Goal: Task Accomplishment & Management: Complete application form

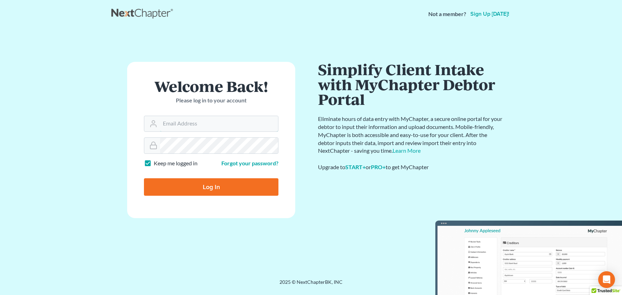
type input "[PERSON_NAME][EMAIL_ADDRESS][DOMAIN_NAME]"
click at [211, 187] on input "Log In" at bounding box center [211, 188] width 134 height 18
type input "Thinking..."
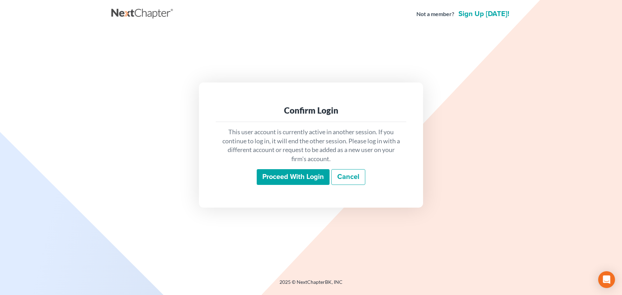
click at [278, 177] on input "Proceed with login" at bounding box center [293, 177] width 73 height 16
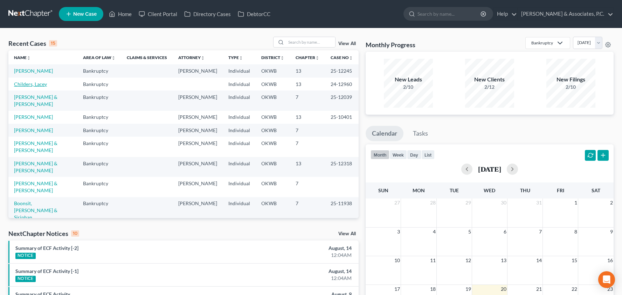
click at [36, 84] on link "Childers, Lacey" at bounding box center [30, 84] width 33 height 6
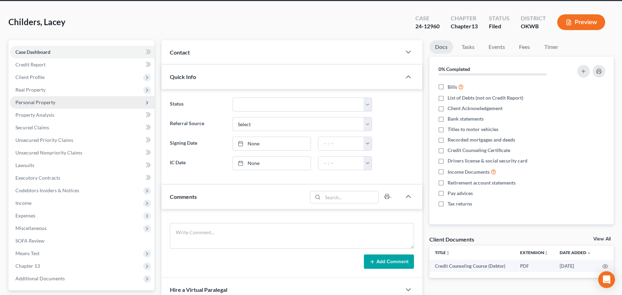
scroll to position [61, 0]
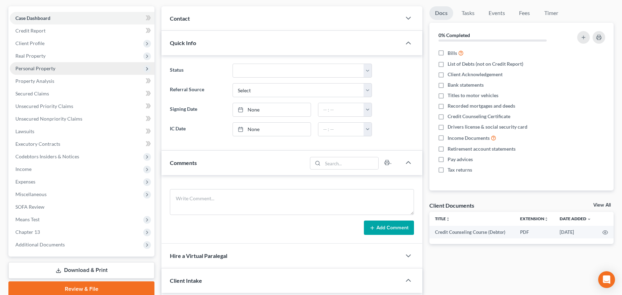
click at [84, 72] on span "Personal Property" at bounding box center [82, 68] width 145 height 13
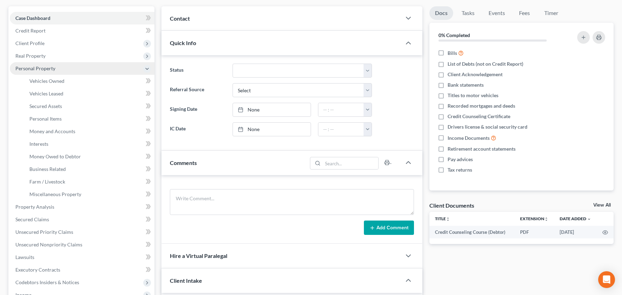
click at [86, 81] on link "Vehicles Owned" at bounding box center [89, 81] width 131 height 13
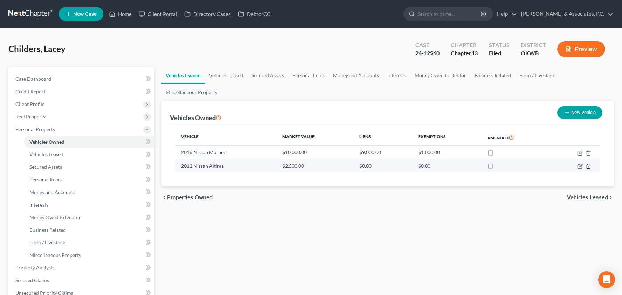
click at [588, 165] on icon "button" at bounding box center [588, 167] width 6 height 6
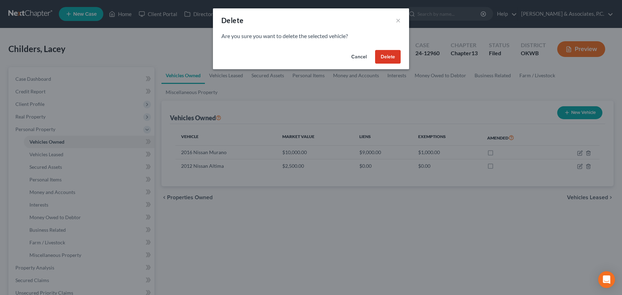
click at [384, 57] on button "Delete" at bounding box center [388, 57] width 26 height 14
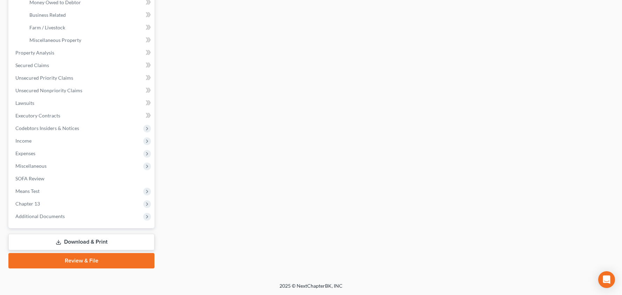
scroll to position [215, 0]
click at [82, 240] on link "Download & Print" at bounding box center [81, 242] width 146 height 16
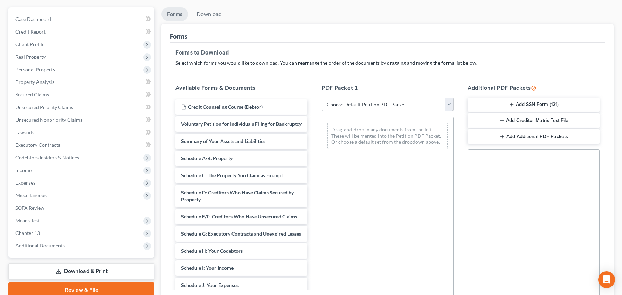
scroll to position [71, 0]
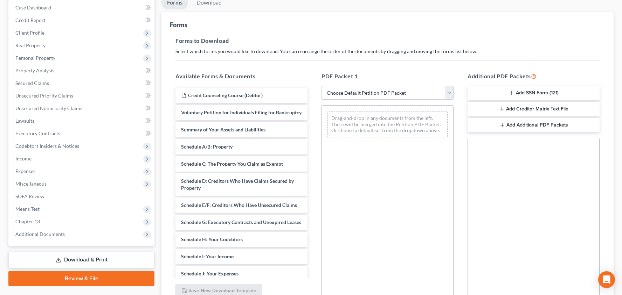
select select "2"
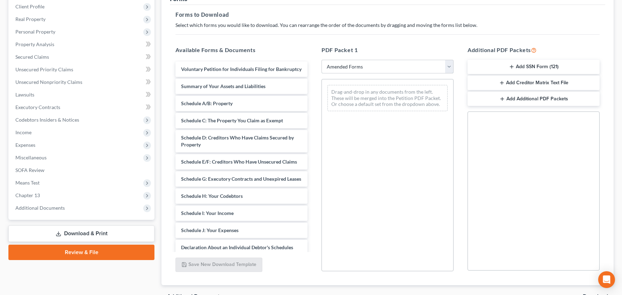
scroll to position [110, 0]
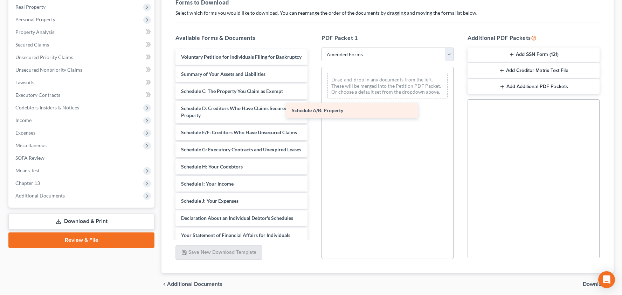
drag, startPoint x: 247, startPoint y: 95, endPoint x: 357, endPoint y: 114, distance: 111.6
click at [313, 114] on div "Schedule A/B: Property Voluntary Petition for Individuals Filing for Bankruptcy…" at bounding box center [241, 204] width 143 height 311
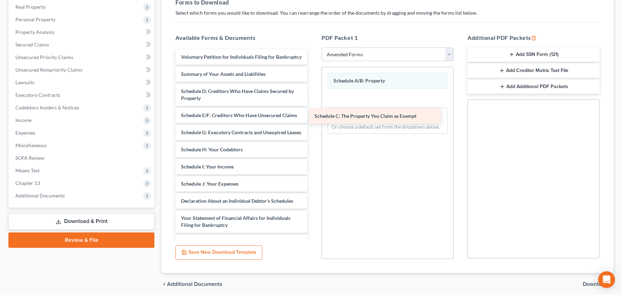
drag, startPoint x: 263, startPoint y: 94, endPoint x: 397, endPoint y: 119, distance: 136.5
click at [313, 119] on div "Schedule C: The Property You Claim as Exempt Voluntary Petition for Individuals…" at bounding box center [241, 196] width 143 height 294
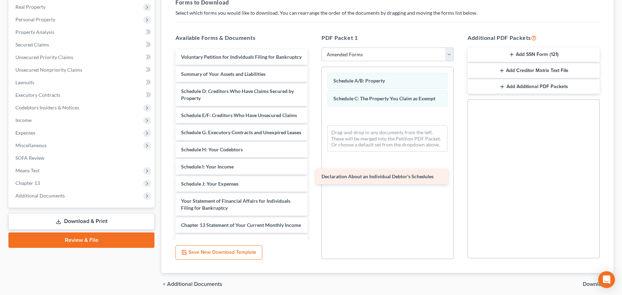
drag, startPoint x: 247, startPoint y: 205, endPoint x: 387, endPoint y: 181, distance: 142.0
click at [313, 181] on div "Declaration About an Individual Debtor's Schedules Voluntary Petition for Indiv…" at bounding box center [241, 187] width 143 height 277
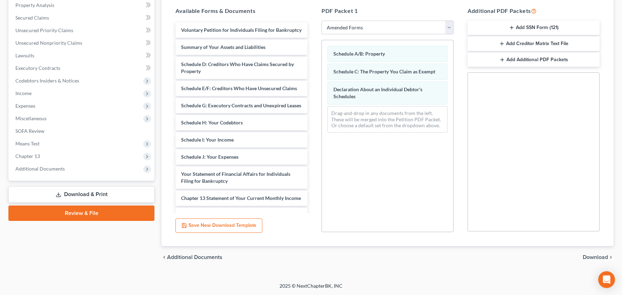
click at [589, 258] on span "Download" at bounding box center [594, 258] width 25 height 6
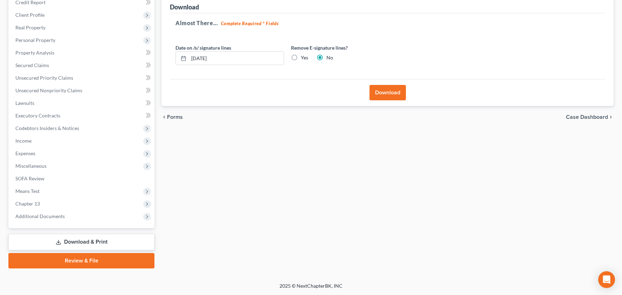
scroll to position [89, 0]
click at [301, 59] on label "Yes" at bounding box center [304, 57] width 7 height 7
click at [303, 59] on input "Yes" at bounding box center [305, 56] width 5 height 5
radio input "true"
radio input "false"
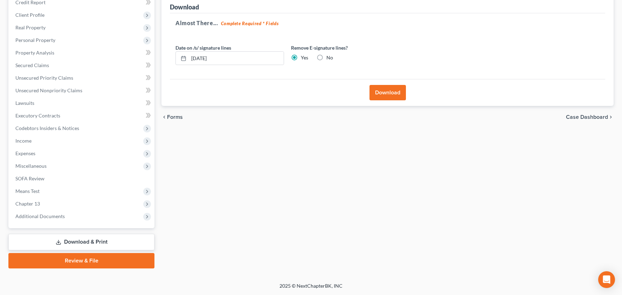
click at [384, 98] on button "Download" at bounding box center [387, 92] width 36 height 15
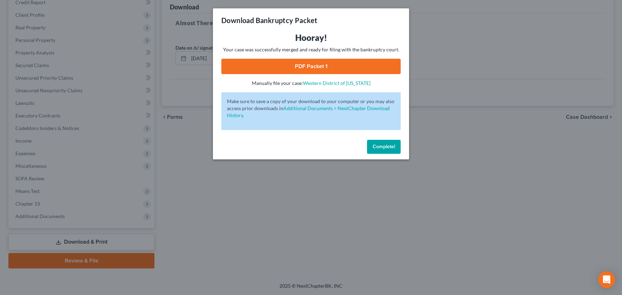
click at [313, 68] on link "PDF Packet 1" at bounding box center [310, 66] width 179 height 15
click at [452, 61] on div "Download Bankruptcy Packet Hooray! Your case was successfully merged and ready …" at bounding box center [311, 147] width 622 height 295
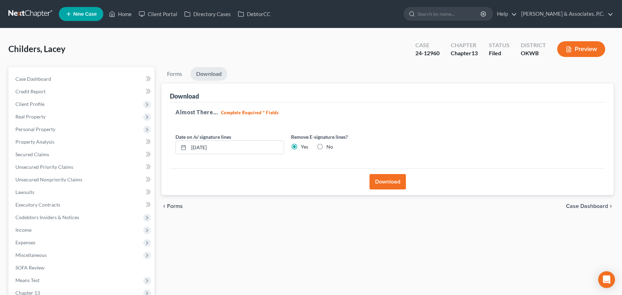
scroll to position [0, 0]
click at [126, 15] on link "Home" at bounding box center [120, 14] width 30 height 13
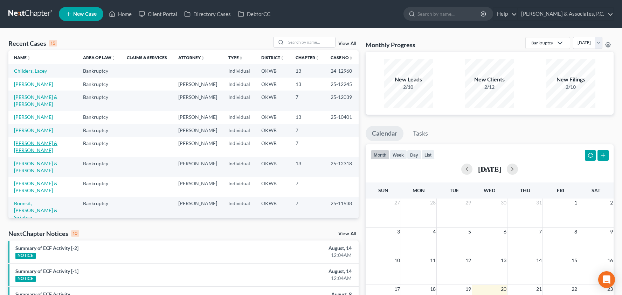
click at [37, 140] on link "[PERSON_NAME] & [PERSON_NAME]" at bounding box center [35, 146] width 43 height 13
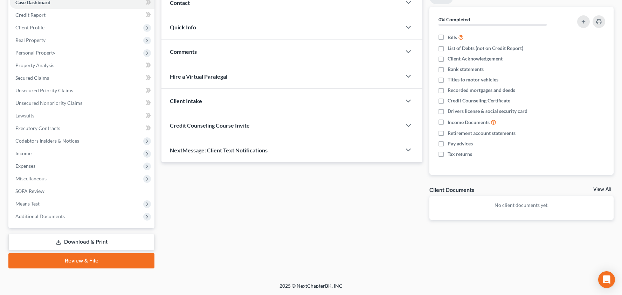
click at [96, 244] on link "Download & Print" at bounding box center [81, 242] width 146 height 16
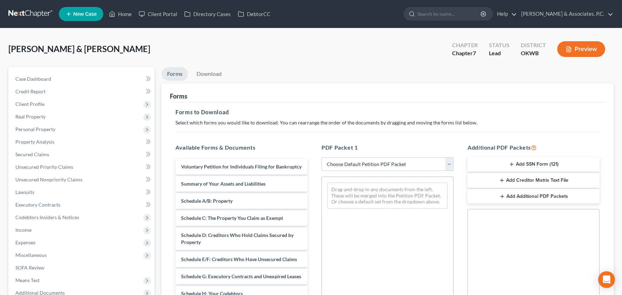
select select "0"
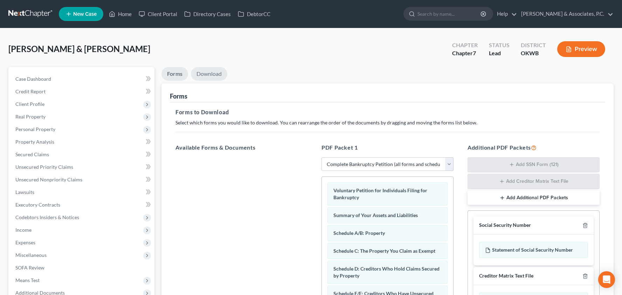
click at [208, 72] on link "Download" at bounding box center [209, 74] width 36 height 14
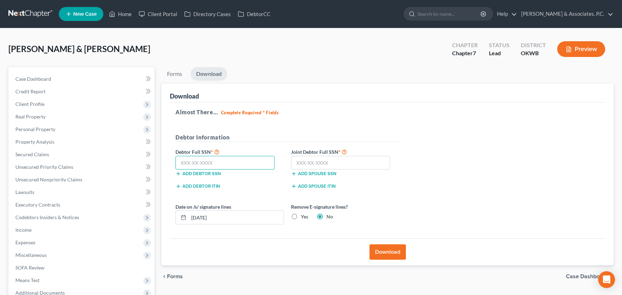
click at [253, 165] on input "text" at bounding box center [224, 163] width 99 height 14
type input "445-94-3826"
type input "442-92-5457"
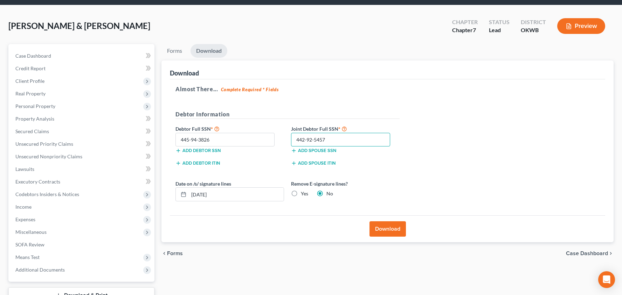
scroll to position [39, 0]
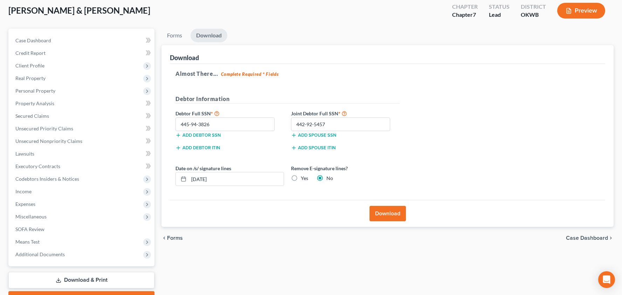
click at [301, 179] on label "Yes" at bounding box center [304, 178] width 7 height 7
click at [303, 179] on input "Yes" at bounding box center [305, 177] width 5 height 5
radio input "true"
radio input "false"
drag, startPoint x: 204, startPoint y: 181, endPoint x: 208, endPoint y: 186, distance: 7.2
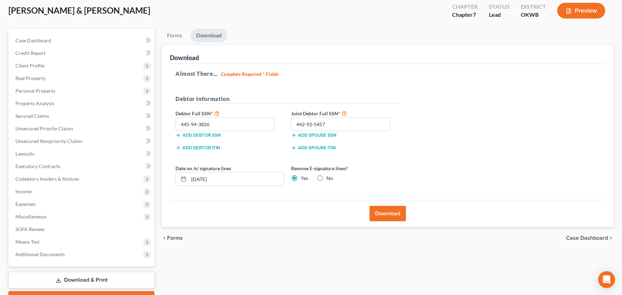
click at [204, 181] on input "08/20/2025" at bounding box center [236, 179] width 95 height 13
click at [224, 179] on input "08/02/20251" at bounding box center [236, 179] width 95 height 13
type input "08/21/2025"
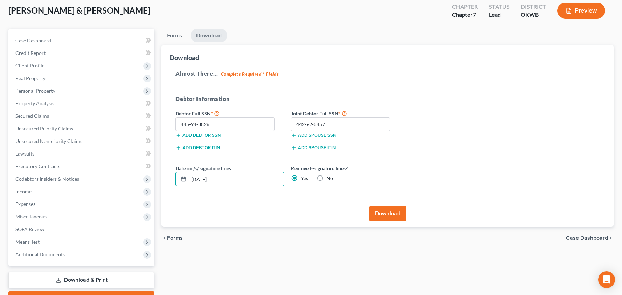
click at [383, 213] on button "Download" at bounding box center [387, 213] width 36 height 15
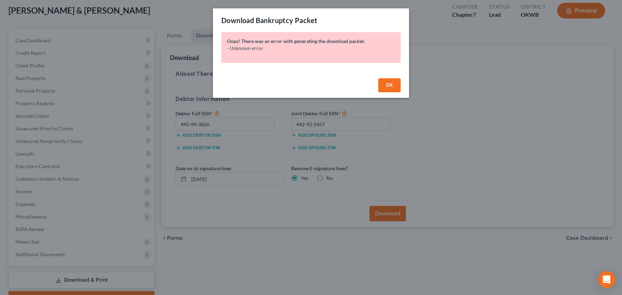
click at [385, 83] on button "OK" at bounding box center [389, 85] width 22 height 14
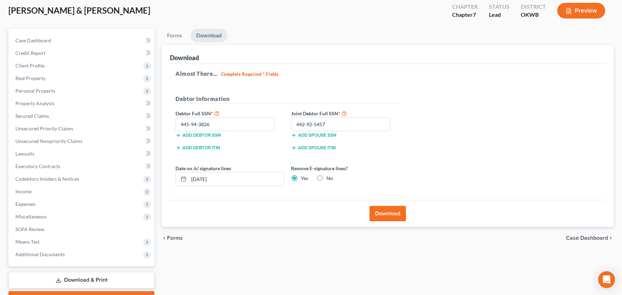
click at [396, 214] on button "Download" at bounding box center [387, 213] width 36 height 15
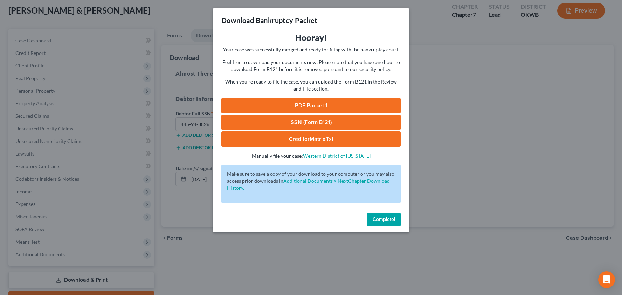
click at [288, 119] on link "SSN (Form B121)" at bounding box center [310, 122] width 179 height 15
click at [309, 106] on link "PDF Packet 1" at bounding box center [310, 105] width 179 height 15
click at [544, 231] on div "Download Bankruptcy Packet Hooray! Your case was successfully merged and ready …" at bounding box center [311, 147] width 622 height 295
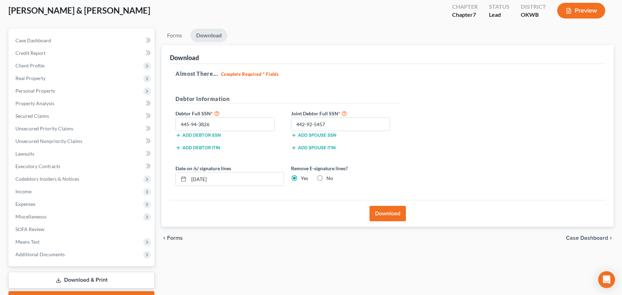
scroll to position [39, 0]
click at [192, 0] on html "Home New Case Client Portal Directory Cases DebtorCC McBride & Associates, P.C.…" at bounding box center [311, 147] width 622 height 372
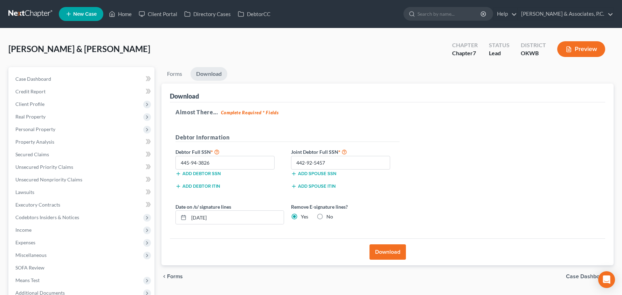
scroll to position [0, 0]
click at [130, 14] on link "Home" at bounding box center [120, 14] width 30 height 13
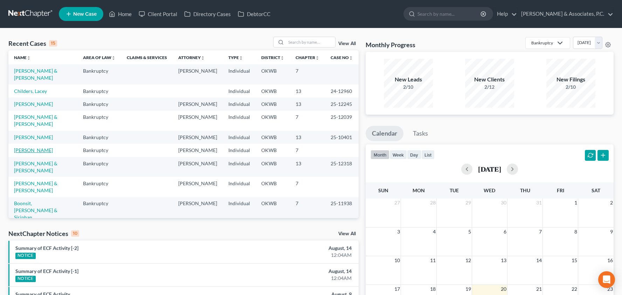
click at [35, 147] on link "[PERSON_NAME]" at bounding box center [33, 150] width 39 height 6
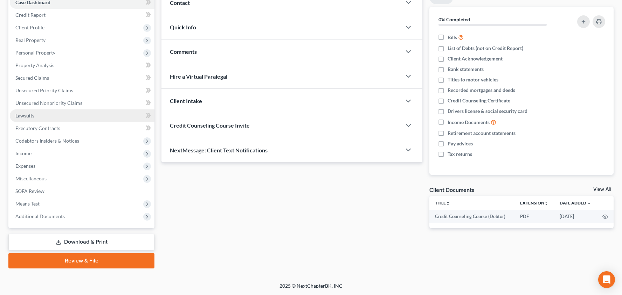
scroll to position [77, 0]
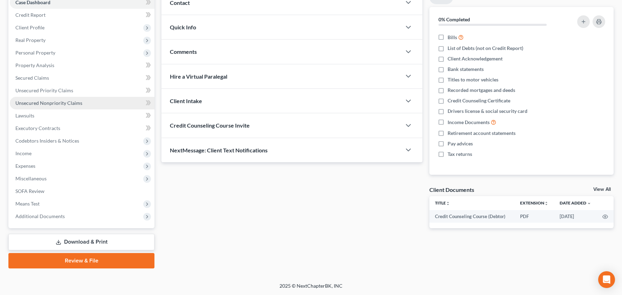
click at [93, 106] on link "Unsecured Nonpriority Claims" at bounding box center [82, 103] width 145 height 13
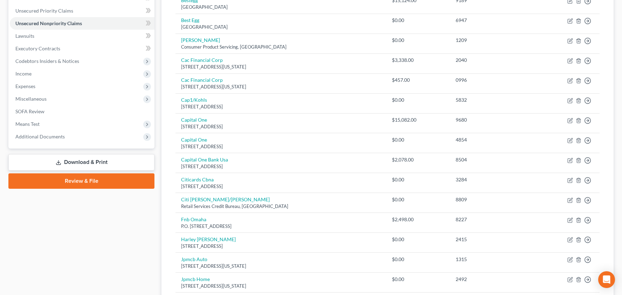
scroll to position [137, 0]
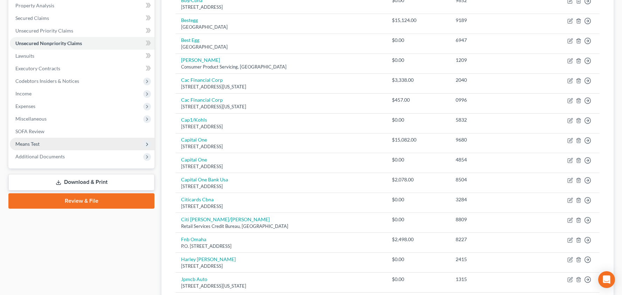
click at [50, 147] on span "Means Test" at bounding box center [82, 144] width 145 height 13
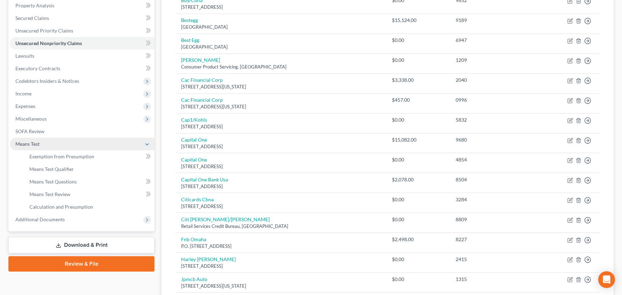
scroll to position [137, 0]
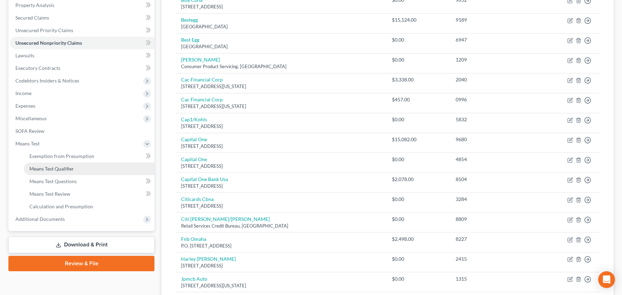
click at [72, 166] on span "Means Test Qualifier" at bounding box center [51, 169] width 44 height 6
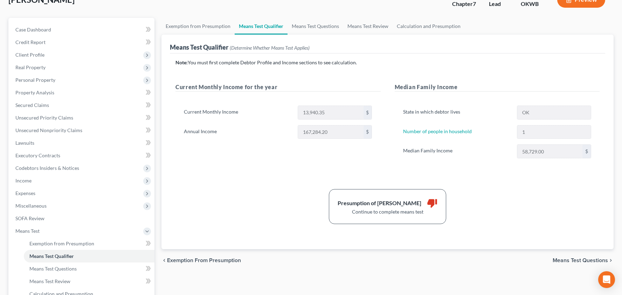
scroll to position [102, 0]
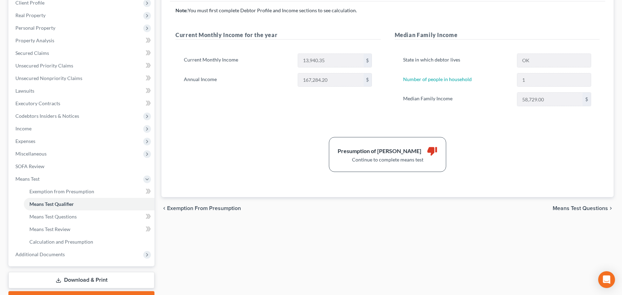
click at [560, 209] on span "Means Test Questions" at bounding box center [579, 209] width 55 height 6
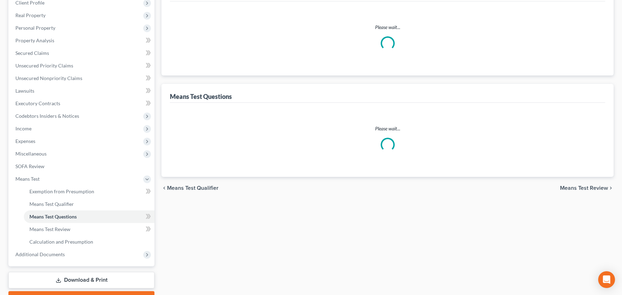
scroll to position [16, 0]
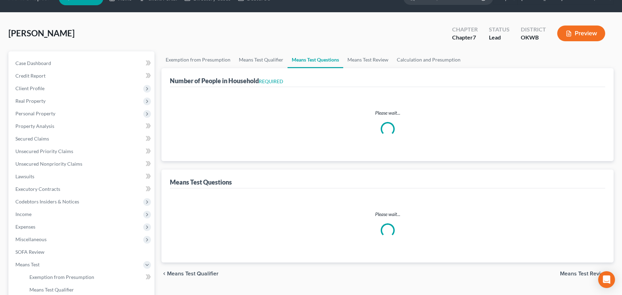
select select "0"
select select "60"
select select "1"
select select "2"
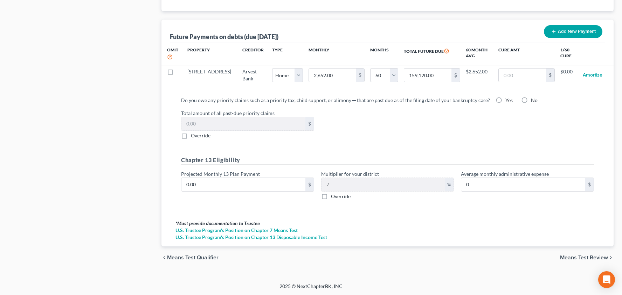
scroll to position [684, 0]
click at [570, 258] on span "Means Test Review" at bounding box center [584, 259] width 48 height 6
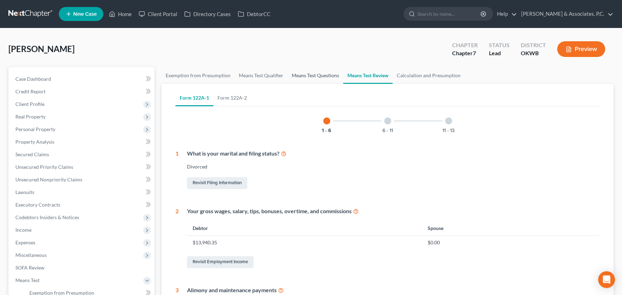
click at [321, 77] on link "Means Test Questions" at bounding box center [315, 75] width 56 height 17
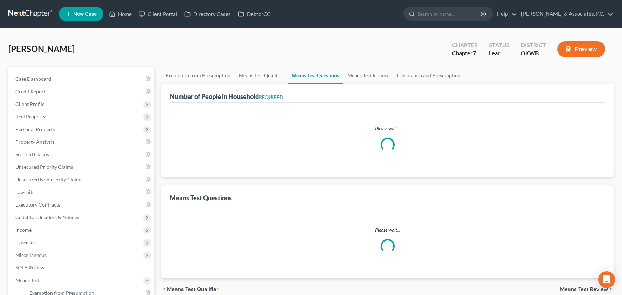
select select "0"
select select "60"
select select "1"
select select "2"
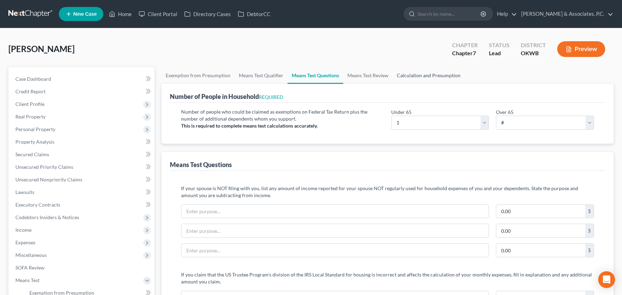
click at [415, 74] on link "Calculation and Presumption" at bounding box center [428, 75] width 72 height 17
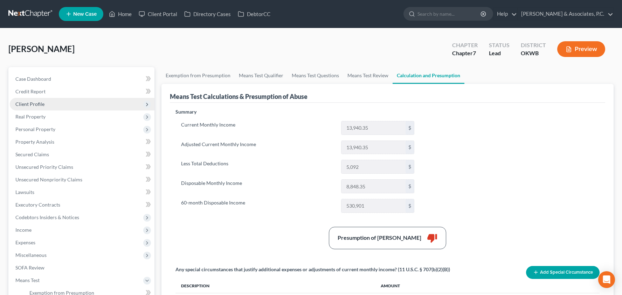
click at [77, 101] on span "Client Profile" at bounding box center [82, 104] width 145 height 13
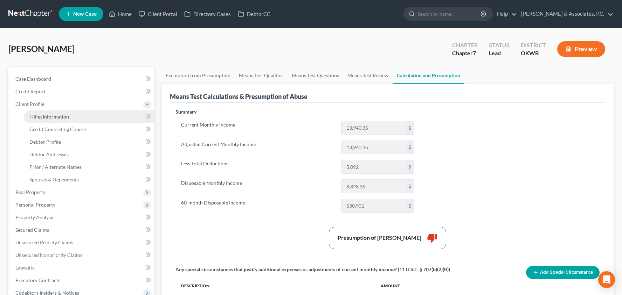
click at [78, 116] on link "Filing Information" at bounding box center [89, 117] width 131 height 13
select select "1"
select select "0"
select select "37"
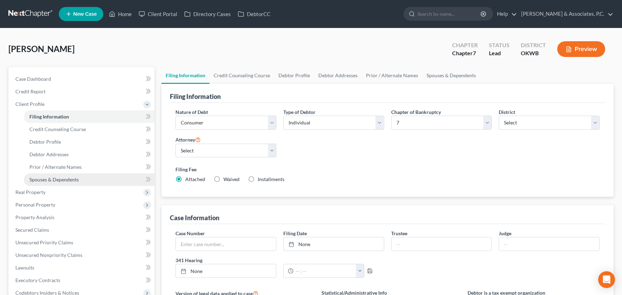
scroll to position [67, 0]
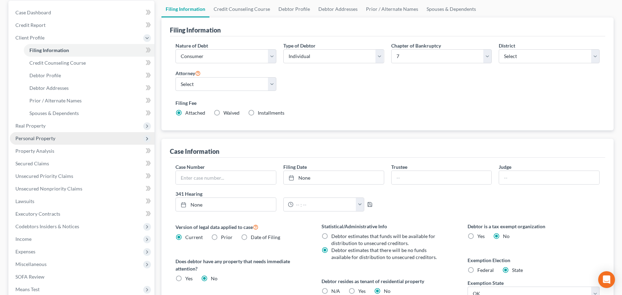
click at [74, 141] on span "Personal Property" at bounding box center [82, 138] width 145 height 13
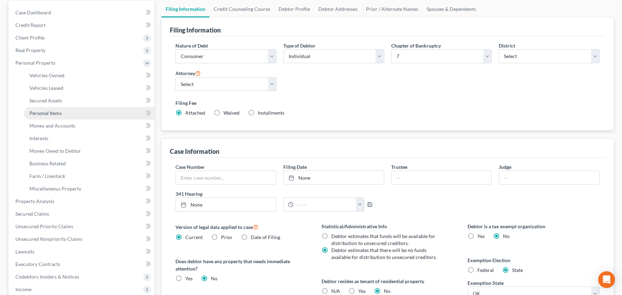
click at [82, 114] on link "Personal Items" at bounding box center [89, 113] width 131 height 13
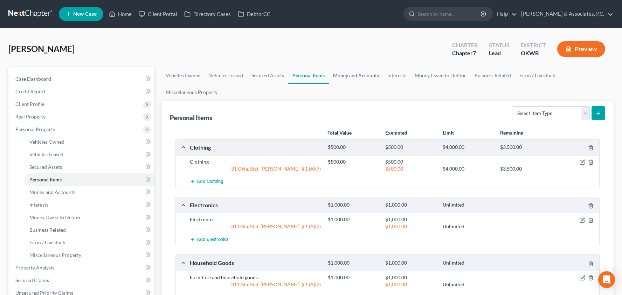
click at [350, 74] on link "Money and Accounts" at bounding box center [356, 75] width 54 height 17
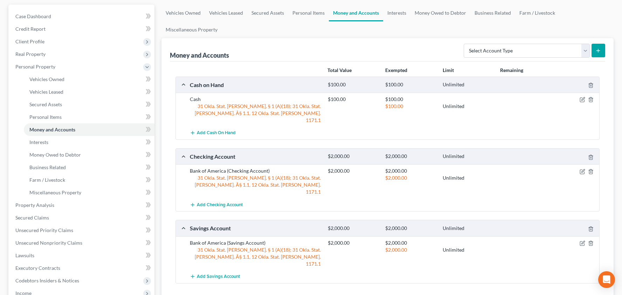
scroll to position [82, 0]
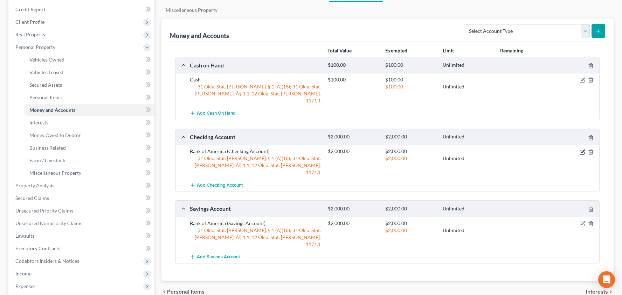
click at [581, 149] on icon "button" at bounding box center [582, 152] width 6 height 6
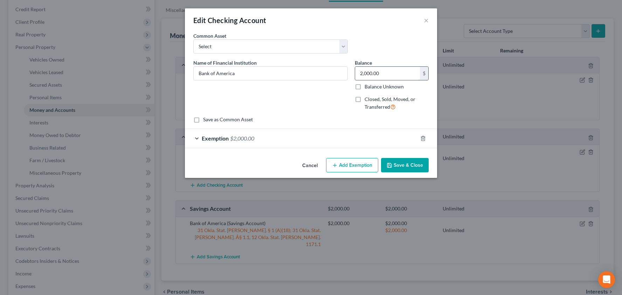
click at [406, 77] on input "2,000.00" at bounding box center [387, 73] width 65 height 13
type input "100"
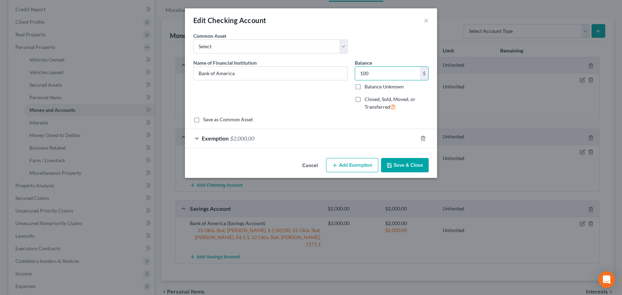
click at [405, 159] on button "Save & Close" at bounding box center [405, 165] width 48 height 15
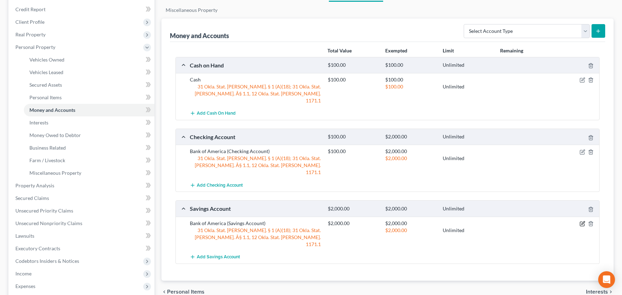
click at [584, 222] on icon "button" at bounding box center [582, 223] width 3 height 3
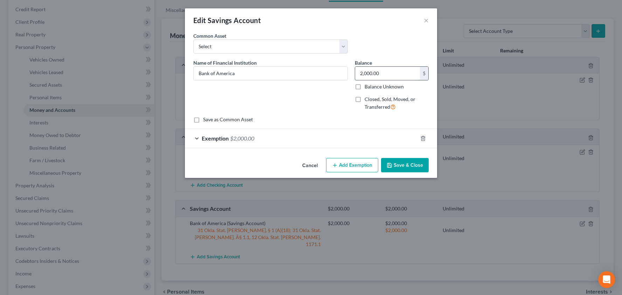
click at [396, 75] on input "2,000.00" at bounding box center [387, 73] width 65 height 13
type input "100"
click at [409, 167] on button "Save & Close" at bounding box center [405, 165] width 48 height 15
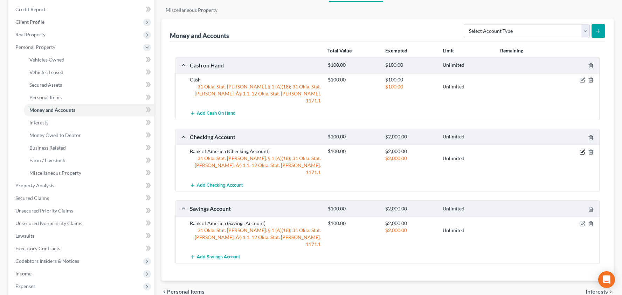
click at [582, 149] on icon "button" at bounding box center [582, 152] width 6 height 6
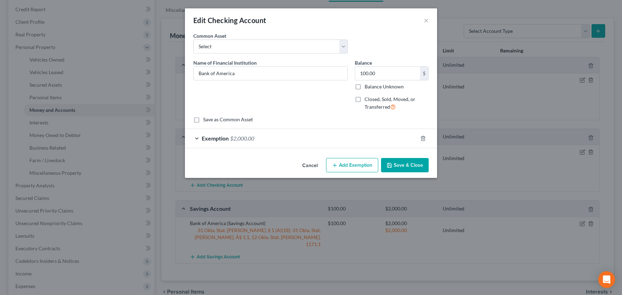
click at [331, 141] on div "Exemption $2,000.00" at bounding box center [301, 138] width 232 height 19
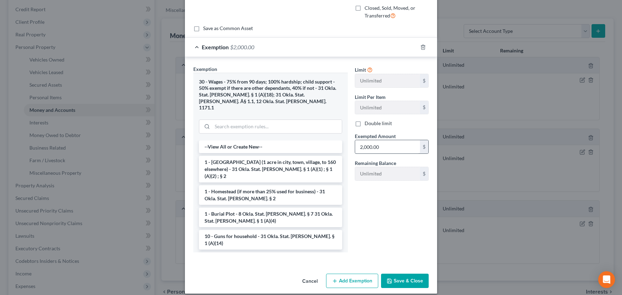
scroll to position [91, 0]
click at [390, 148] on input "2,000.00" at bounding box center [387, 147] width 65 height 13
type input "100"
click at [406, 276] on button "Save & Close" at bounding box center [405, 282] width 48 height 15
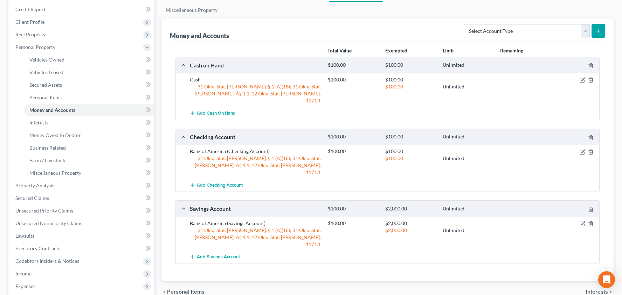
scroll to position [83, 0]
click at [581, 221] on icon "button" at bounding box center [582, 224] width 6 height 6
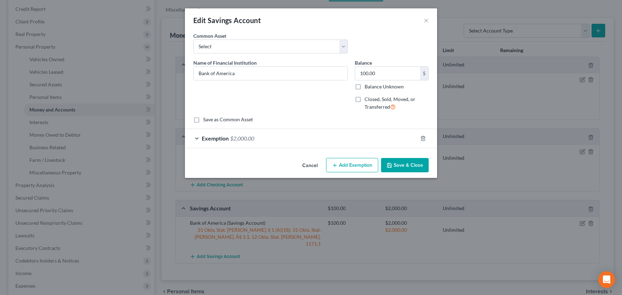
click at [330, 141] on div "Exemption $2,000.00" at bounding box center [301, 138] width 232 height 19
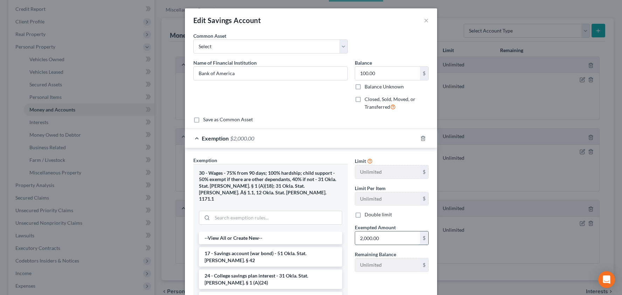
click at [385, 237] on input "2,000.00" at bounding box center [387, 238] width 65 height 13
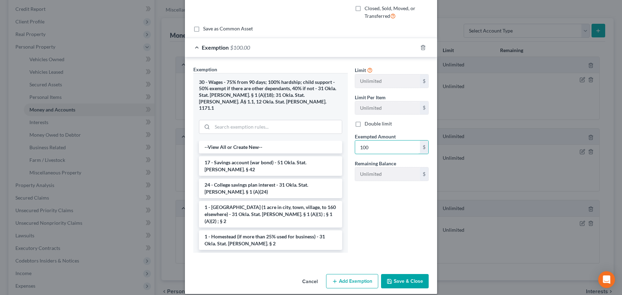
scroll to position [91, 0]
type input "100"
click at [404, 275] on button "Save & Close" at bounding box center [405, 282] width 48 height 15
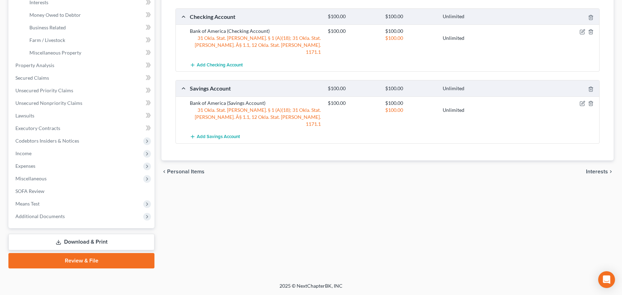
scroll to position [203, 0]
click at [91, 259] on link "Review & File" at bounding box center [81, 260] width 146 height 15
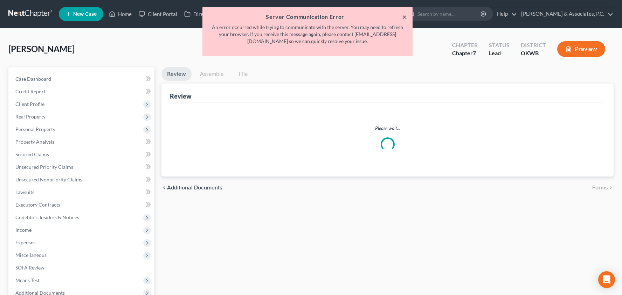
click at [404, 19] on button "×" at bounding box center [404, 17] width 5 height 8
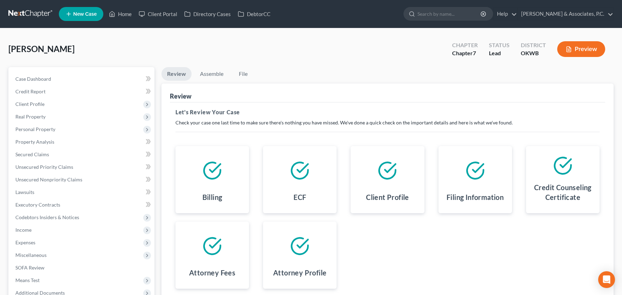
drag, startPoint x: 129, startPoint y: 16, endPoint x: 139, endPoint y: 41, distance: 27.5
click at [129, 16] on link "Home" at bounding box center [120, 14] width 30 height 13
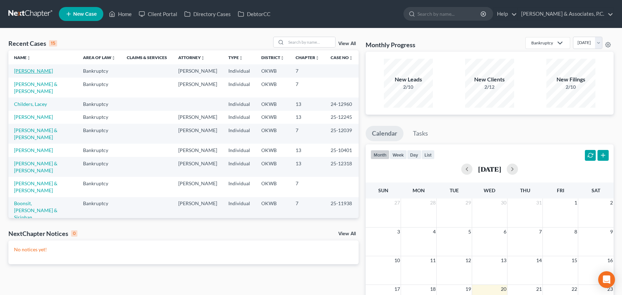
click at [38, 72] on link "[PERSON_NAME]" at bounding box center [33, 71] width 39 height 6
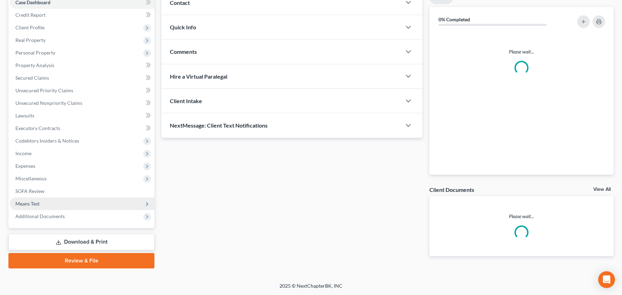
scroll to position [77, 0]
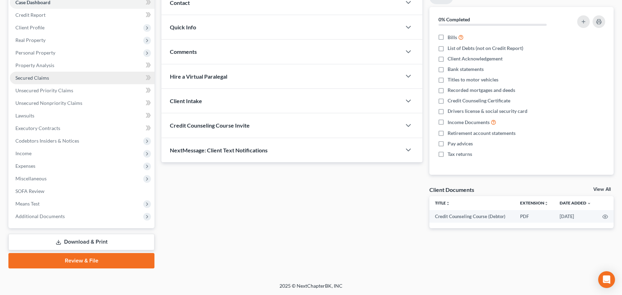
click at [74, 80] on link "Secured Claims" at bounding box center [82, 78] width 145 height 13
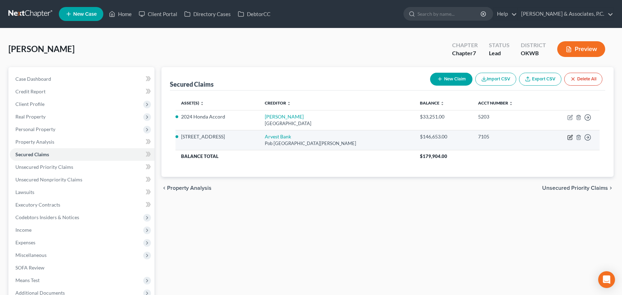
click at [572, 137] on icon "button" at bounding box center [570, 138] width 6 height 6
select select "2"
select select "3"
select select "2"
select select "0"
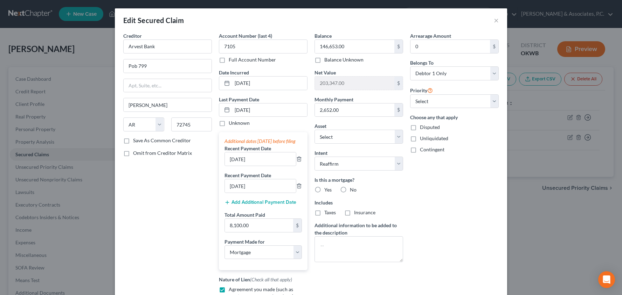
scroll to position [102, 0]
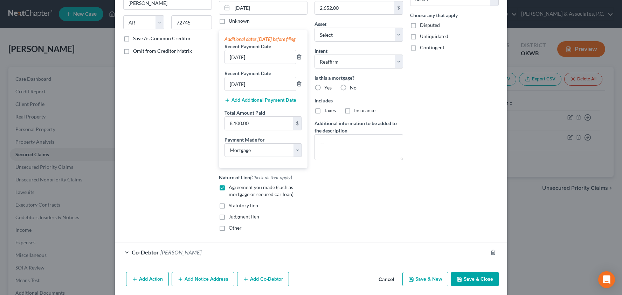
click at [260, 103] on button "Add Additional Payment Date" at bounding box center [260, 101] width 72 height 6
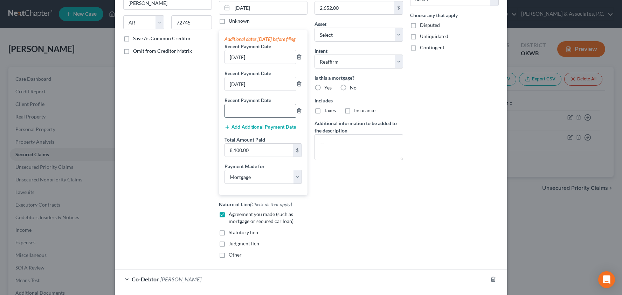
click at [265, 118] on input "text" at bounding box center [260, 110] width 71 height 13
type input "[DATE]"
drag, startPoint x: 262, startPoint y: 91, endPoint x: 224, endPoint y: 90, distance: 38.5
click at [224, 90] on div "Additional dates [DATE] before filing Recent Payment Date [DATE] Recent Payment…" at bounding box center [263, 112] width 89 height 165
click at [244, 130] on button "Add Additional Payment Date" at bounding box center [260, 128] width 72 height 6
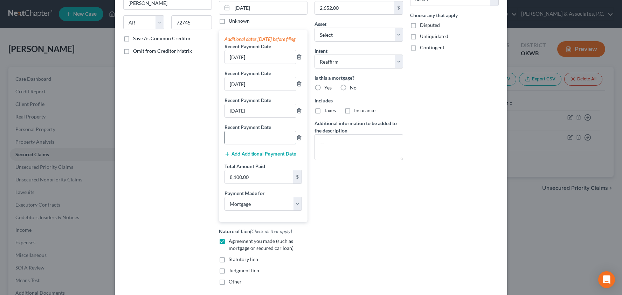
click at [247, 144] on input "text" at bounding box center [260, 137] width 71 height 13
type input "[DATE]"
click at [261, 182] on input "8,100.00" at bounding box center [259, 176] width 68 height 13
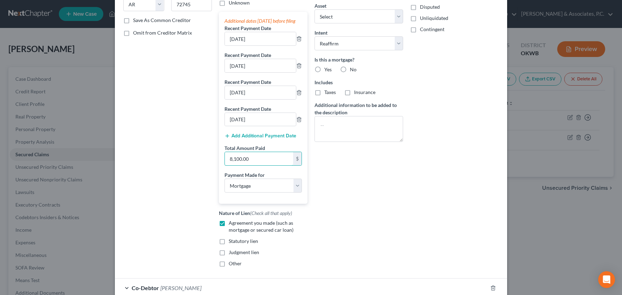
scroll to position [121, 0]
type input "11,000"
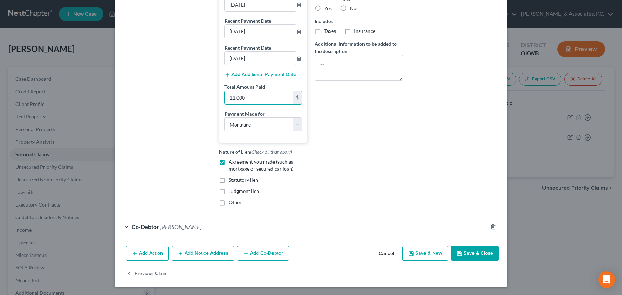
click at [475, 259] on button "Save & Close" at bounding box center [475, 253] width 48 height 15
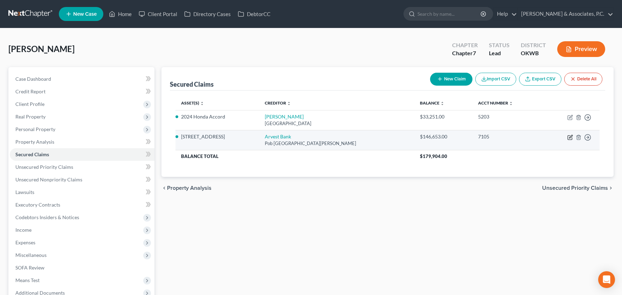
click at [570, 137] on icon "button" at bounding box center [570, 136] width 3 height 3
select select "2"
select select "3"
select select "2"
select select "0"
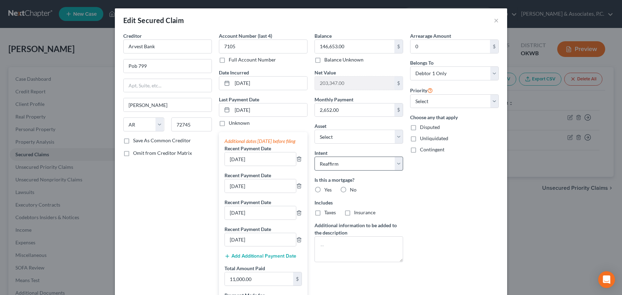
scroll to position [57, 0]
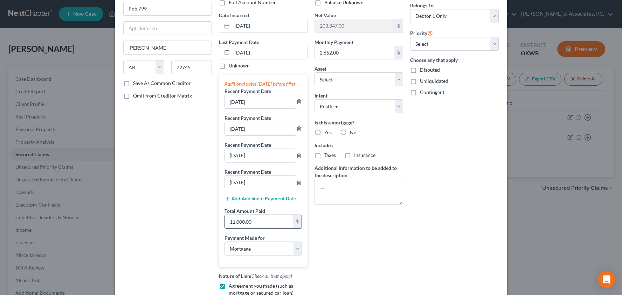
click at [260, 227] on input "11,000.00" at bounding box center [259, 221] width 68 height 13
click at [298, 132] on icon "button" at bounding box center [299, 129] width 6 height 6
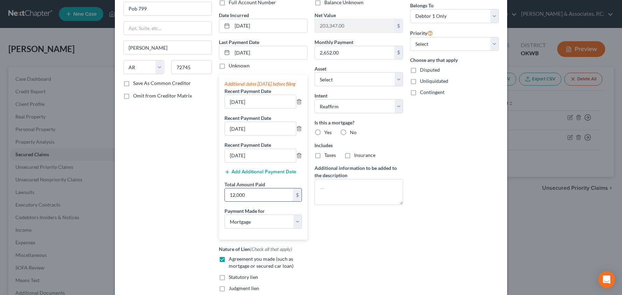
click at [280, 202] on input "12,000" at bounding box center [259, 195] width 68 height 13
type input "10,608"
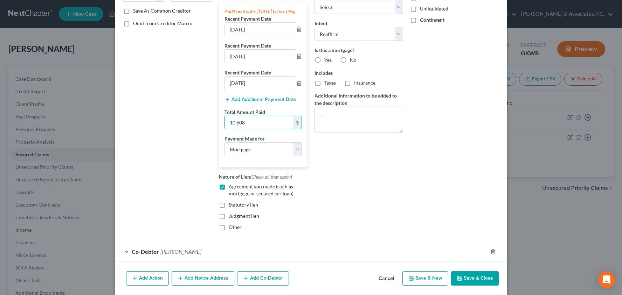
scroll to position [140, 0]
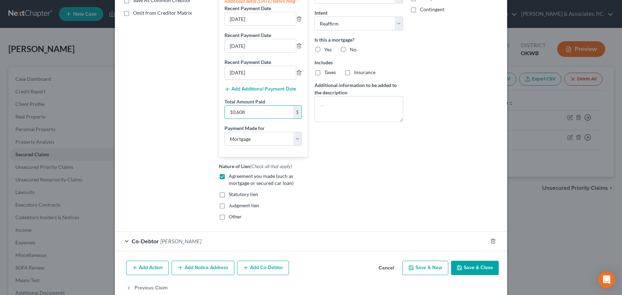
click at [473, 274] on button "Save & Close" at bounding box center [475, 268] width 48 height 15
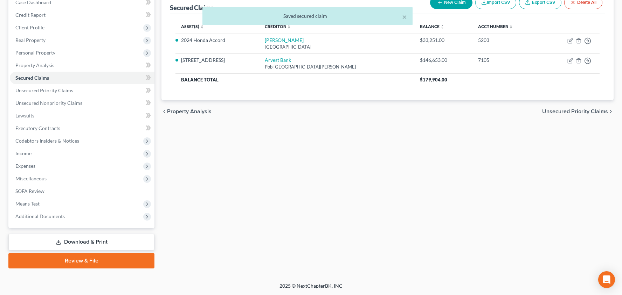
scroll to position [77, 0]
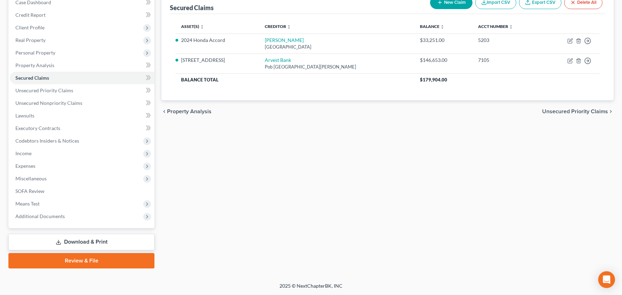
click at [75, 261] on link "Review & File" at bounding box center [81, 260] width 146 height 15
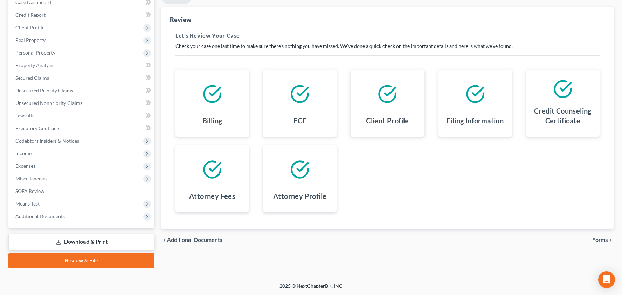
scroll to position [77, 0]
click at [601, 238] on span "Forms" at bounding box center [600, 241] width 16 height 6
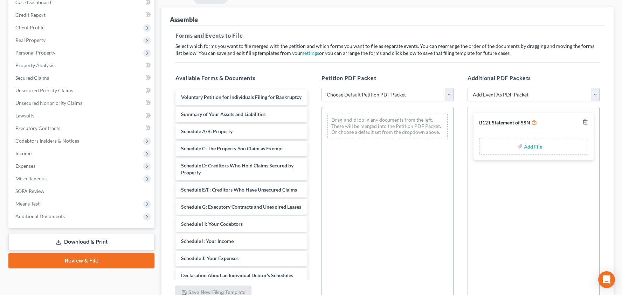
select select "0"
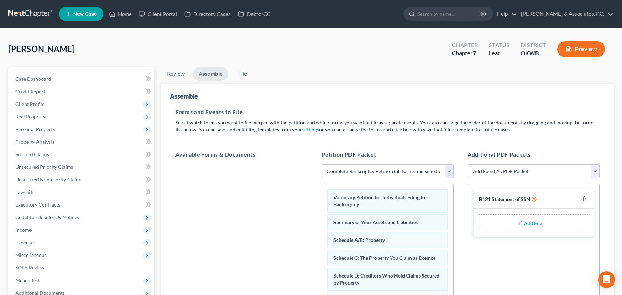
scroll to position [0, 0]
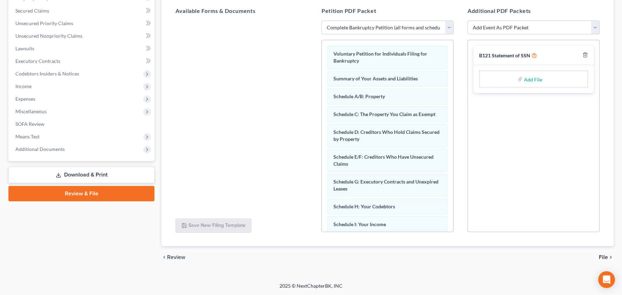
click at [603, 259] on span "File" at bounding box center [603, 258] width 9 height 6
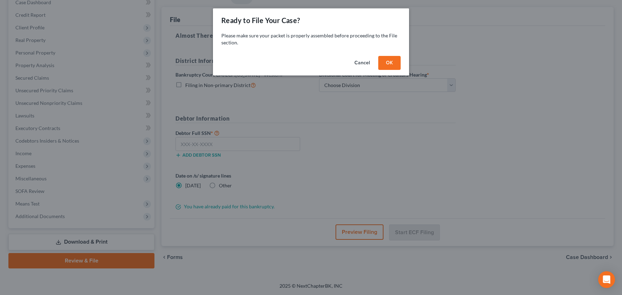
scroll to position [77, 0]
click at [383, 66] on button "OK" at bounding box center [389, 63] width 22 height 14
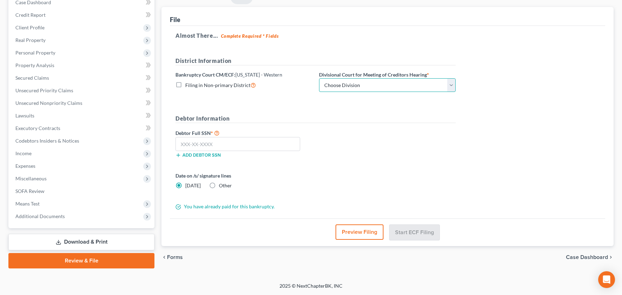
select select "0"
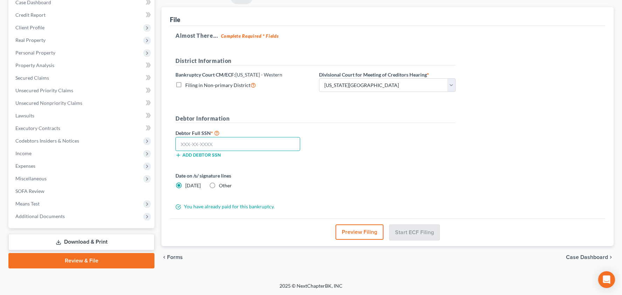
click at [239, 146] on input "text" at bounding box center [237, 144] width 125 height 14
type input "458-29-8950"
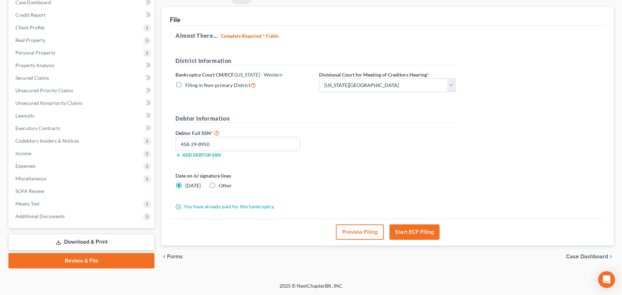
click at [415, 231] on button "Start ECF Filing" at bounding box center [414, 232] width 50 height 15
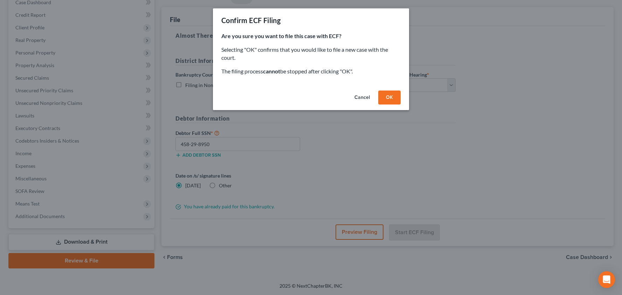
click at [394, 96] on button "OK" at bounding box center [389, 98] width 22 height 14
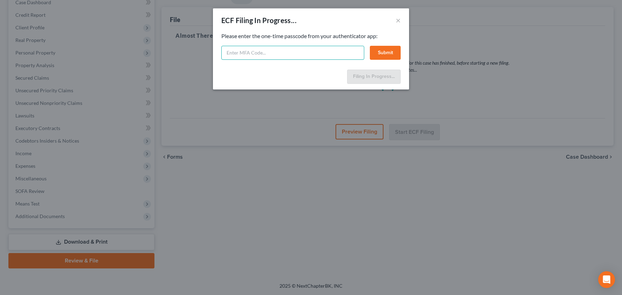
click at [325, 53] on input "text" at bounding box center [292, 53] width 143 height 14
paste input "763523"
type input "763523"
click at [381, 50] on button "Submit" at bounding box center [385, 53] width 31 height 14
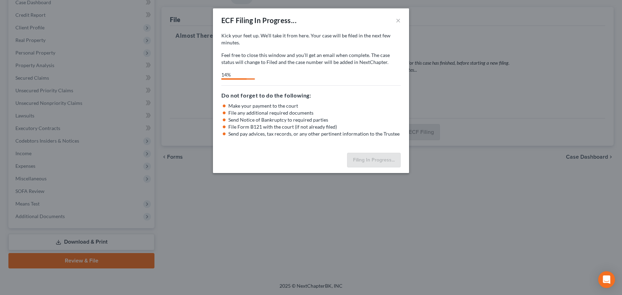
select select "0"
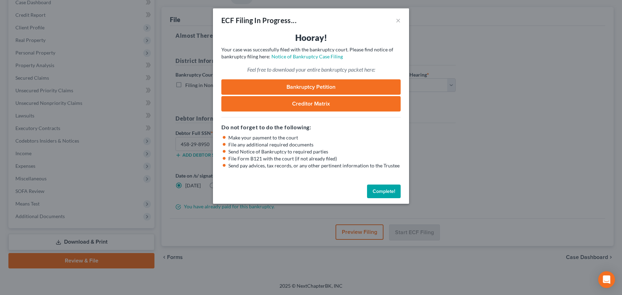
click at [344, 89] on link "Bankruptcy Petition" at bounding box center [310, 86] width 179 height 15
click at [456, 174] on div "ECF Filing In Progress... × Hooray! Your case was successfully filed with the b…" at bounding box center [311, 147] width 622 height 295
click at [389, 187] on button "Complete!" at bounding box center [384, 192] width 34 height 14
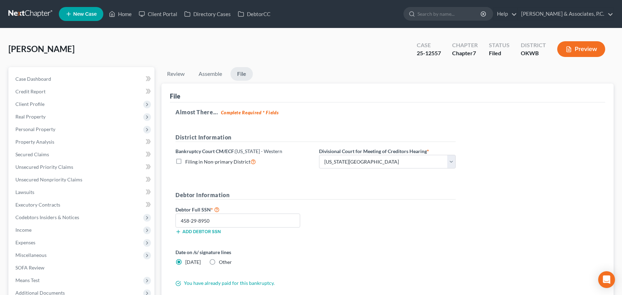
scroll to position [0, 0]
click at [121, 16] on link "Home" at bounding box center [120, 14] width 30 height 13
